Goal: Use online tool/utility

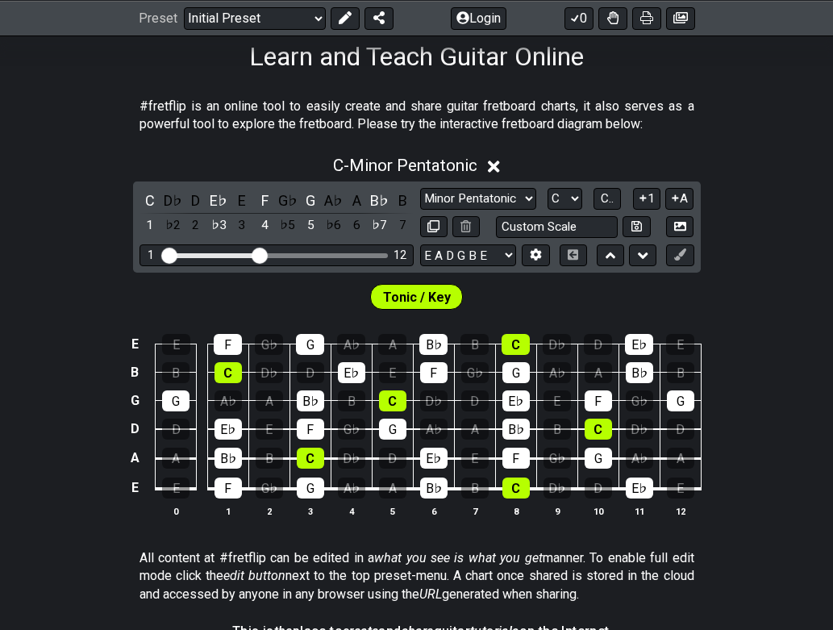
scroll to position [280, 0]
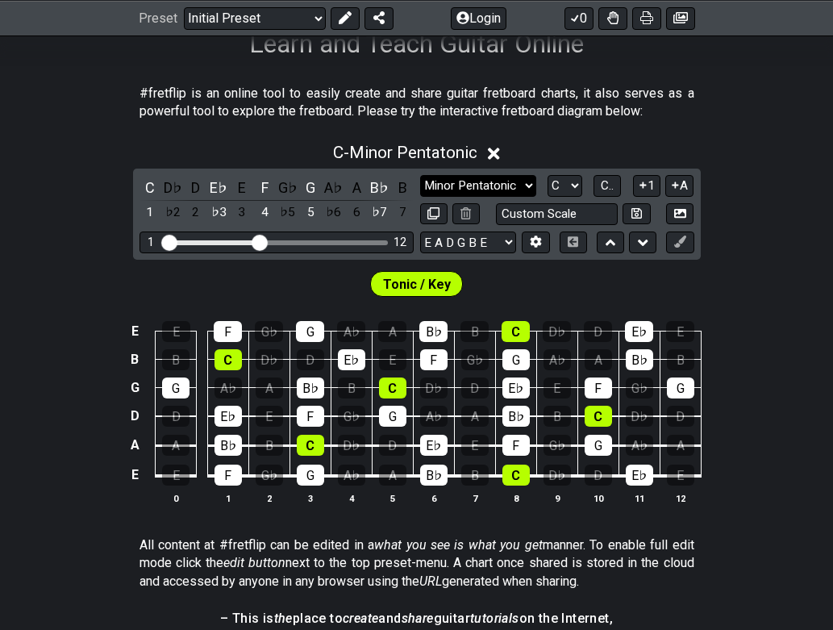
click at [513, 180] on select "Minor Pentatonic Click to edit Minor Pentatonic Major Pentatonic Minor Blues Ma…" at bounding box center [478, 186] width 116 height 22
select select "Major 7th"
click at [420, 175] on select "Minor Pentatonic Click to edit Minor Pentatonic Major Pentatonic Minor Blues Ma…" at bounding box center [478, 186] width 116 height 22
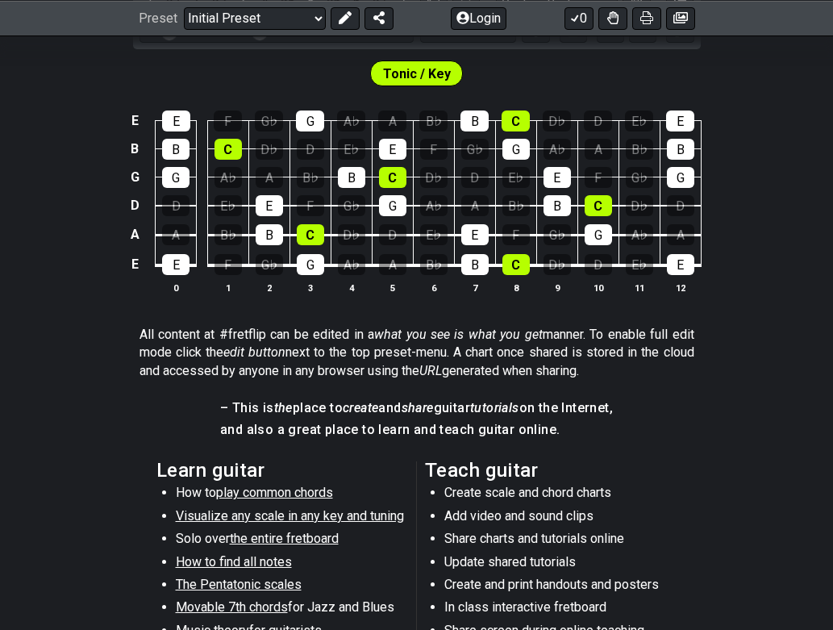
scroll to position [0, 0]
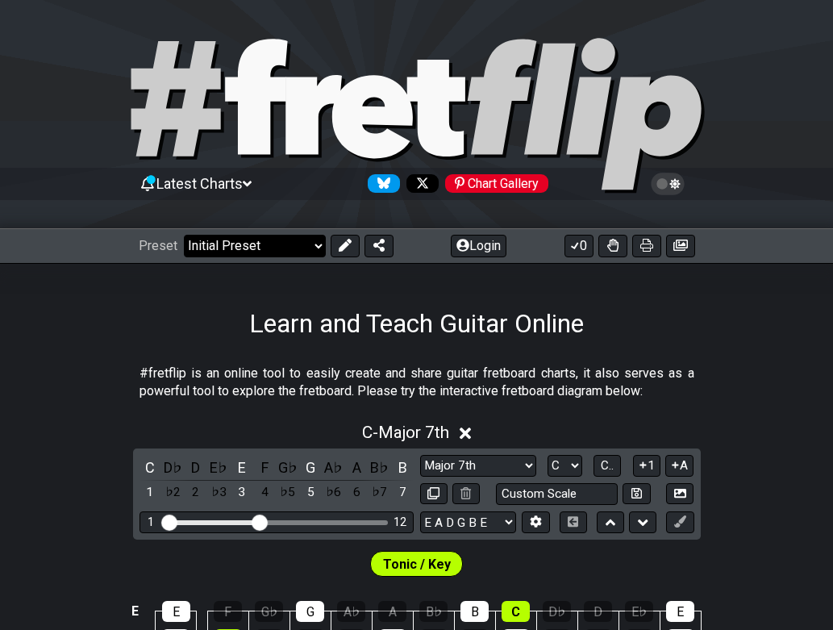
click at [318, 243] on select "Welcome to #fretflip! Initial Preset Custom Preset Minor Pentatonic Major Penta…" at bounding box center [255, 246] width 142 height 23
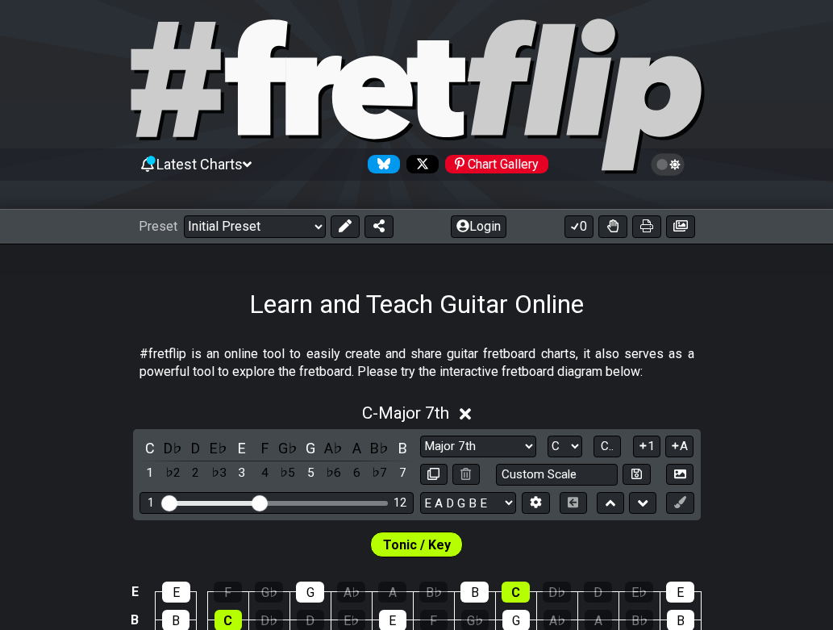
scroll to position [11, 0]
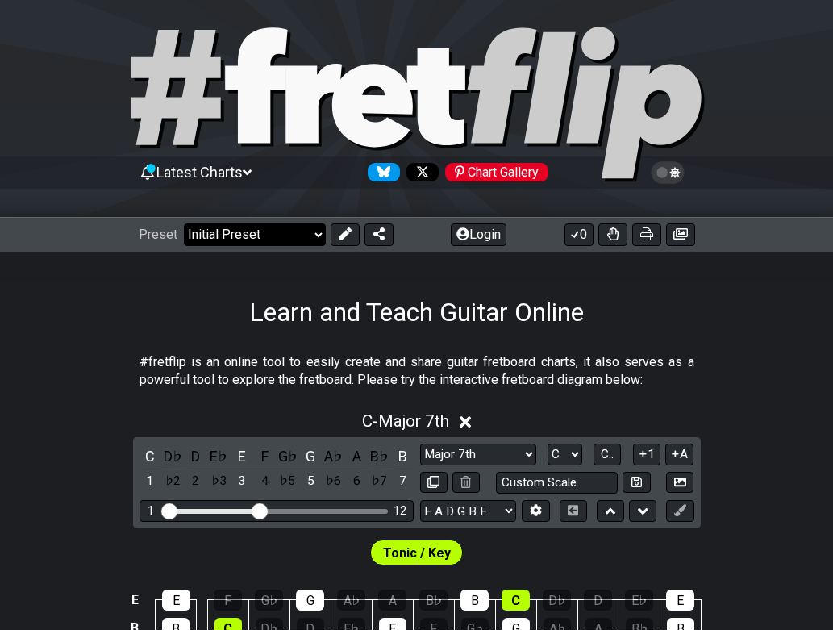
click at [314, 228] on select "Welcome to #fretflip! Initial Preset Custom Preset Minor Pentatonic Major Penta…" at bounding box center [255, 234] width 142 height 23
select select "/welcome"
click at [184, 223] on select "Welcome to #fretflip! Initial Preset Custom Preset Minor Pentatonic Major Penta…" at bounding box center [255, 234] width 142 height 23
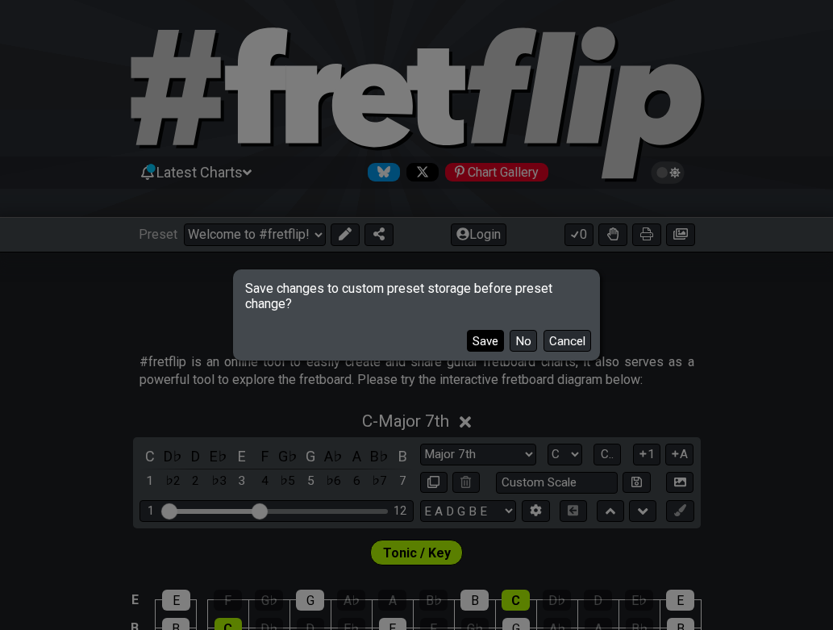
click at [488, 341] on button "Save" at bounding box center [485, 341] width 37 height 22
select select "Minor Pentatonic"
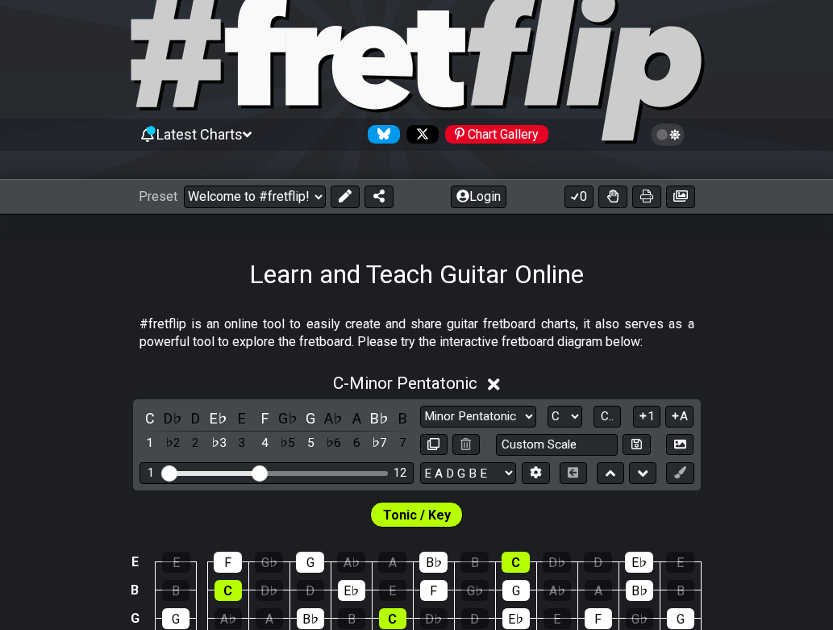
scroll to position [41, 0]
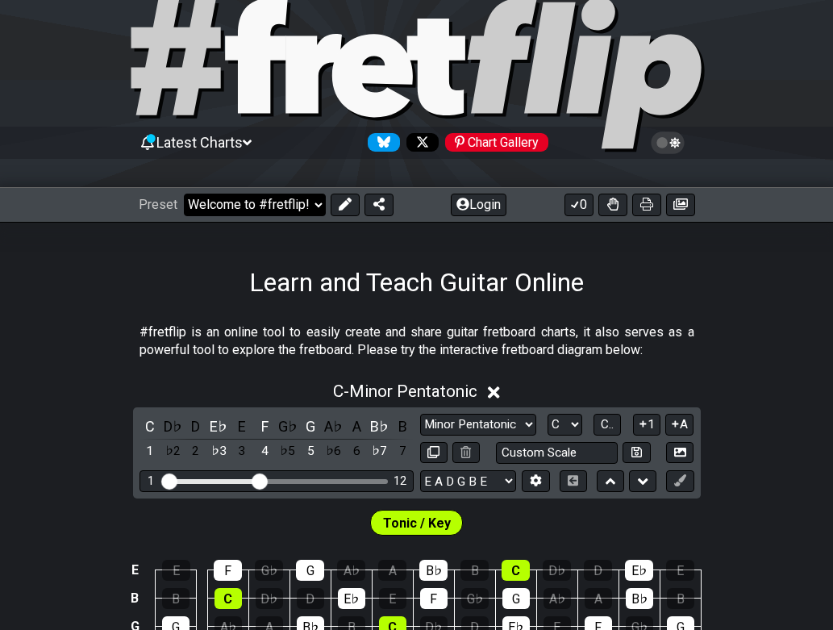
click at [303, 210] on select "Welcome to #fretflip! Initial Preset Learn and Teach Guitar Online Minor Pentat…" at bounding box center [255, 204] width 142 height 23
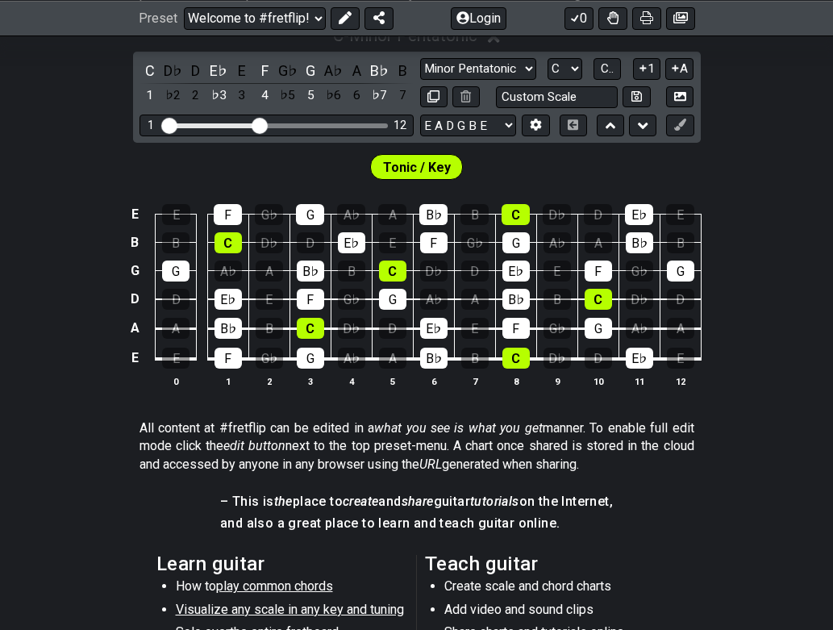
scroll to position [399, 0]
